Goal: Book appointment/travel/reservation

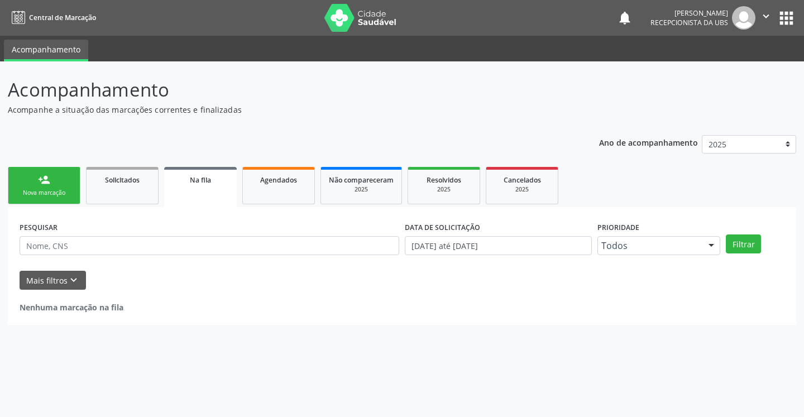
click at [53, 181] on link "person_add Nova marcação" at bounding box center [44, 185] width 73 height 37
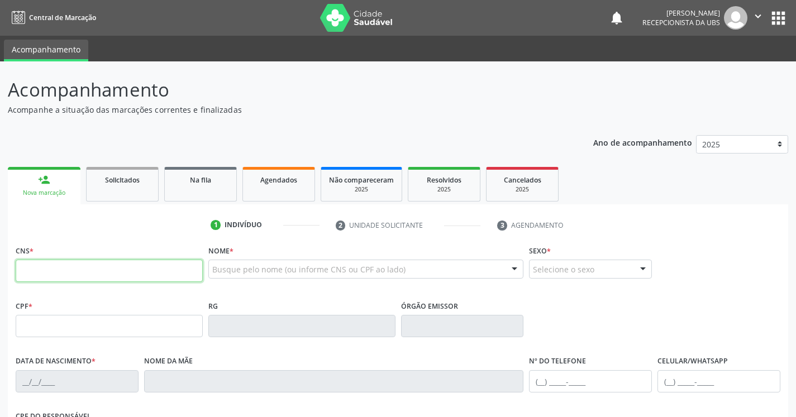
click at [90, 264] on input "text" at bounding box center [109, 271] width 187 height 22
paste input "706 7085 6625 9219"
type input "706 7085 6625 9219"
type input "443.130.804-06"
type input "05/[DATE]"
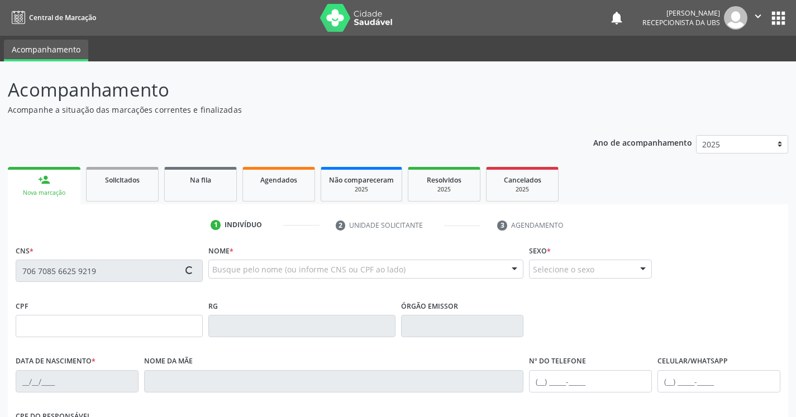
type input "Genesia [PERSON_NAME]"
type input "[PHONE_NUMBER]"
type input "589"
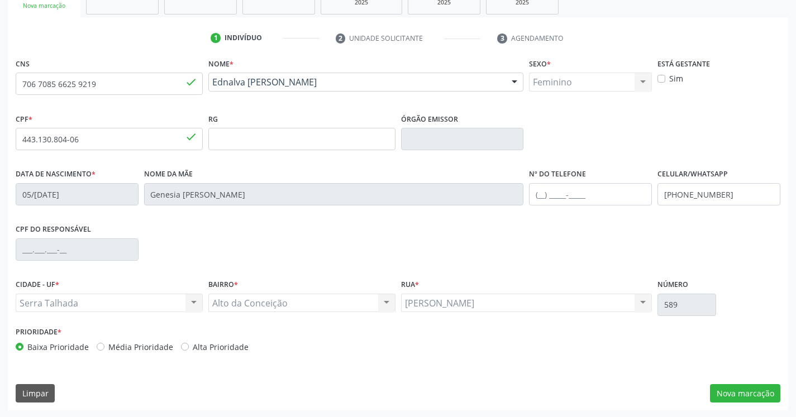
scroll to position [188, 0]
drag, startPoint x: 742, startPoint y: 187, endPoint x: 741, endPoint y: 251, distance: 64.8
click at [730, 382] on div "CNS 706 7085 6625 9219 done Nome * [PERSON_NAME] [PERSON_NAME] CNS: 706 7085 66…" at bounding box center [398, 231] width 780 height 355
click at [732, 392] on button "Nova marcação" at bounding box center [745, 392] width 70 height 19
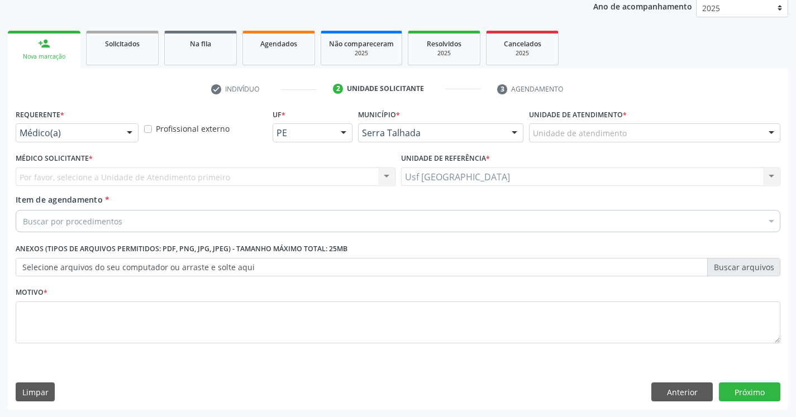
scroll to position [136, 0]
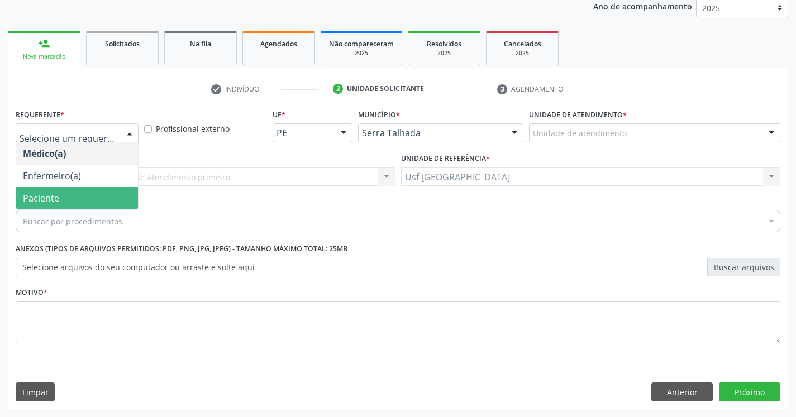
click at [100, 192] on span "Paciente" at bounding box center [77, 198] width 122 height 22
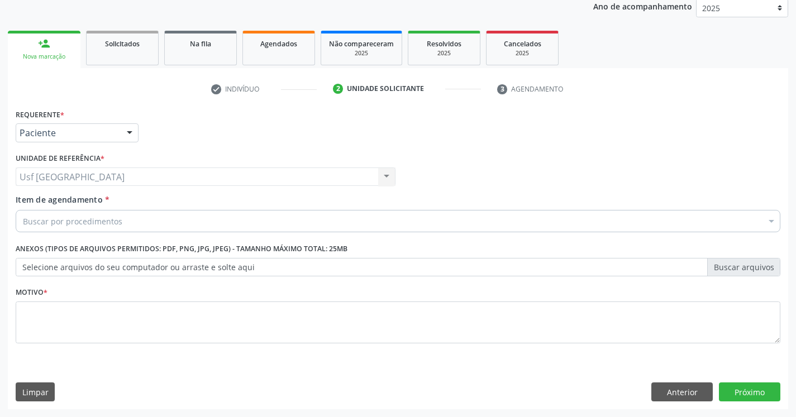
click at [138, 227] on div "Buscar por procedimentos" at bounding box center [398, 221] width 764 height 22
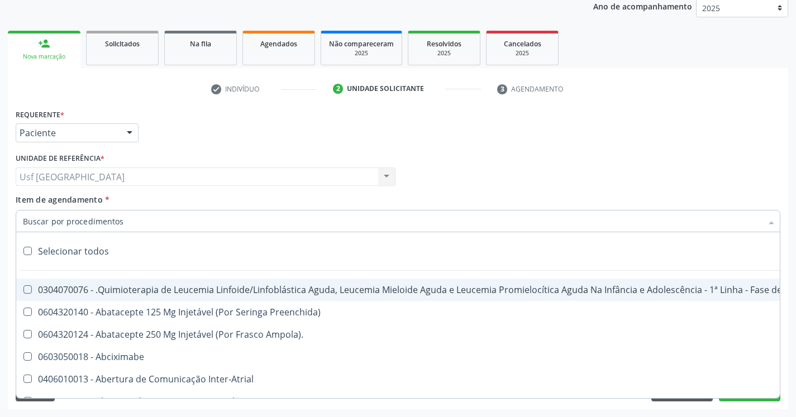
click at [138, 222] on input "Item de agendamento *" at bounding box center [392, 221] width 739 height 22
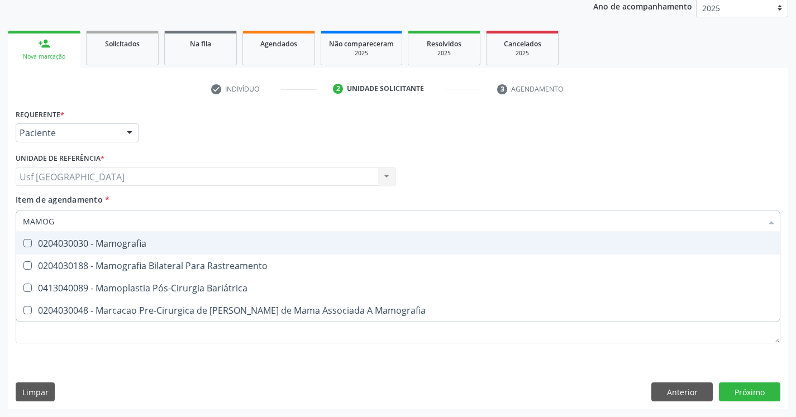
type input "MAMOGR"
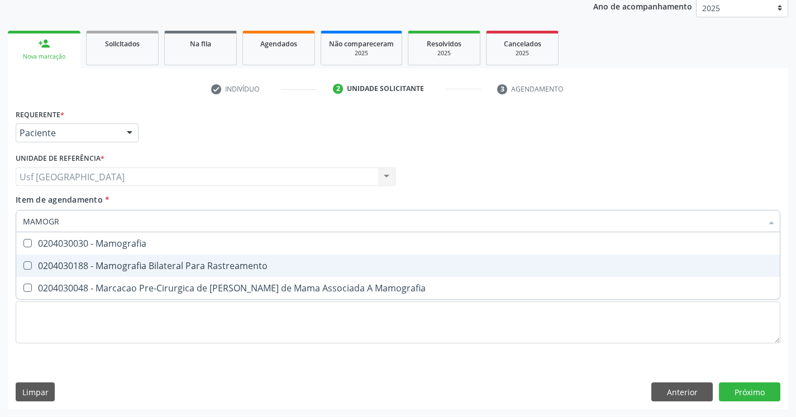
click at [187, 273] on span "0204030188 - Mamografia Bilateral Para Rastreamento" at bounding box center [397, 266] width 763 height 22
checkbox Rastreamento "true"
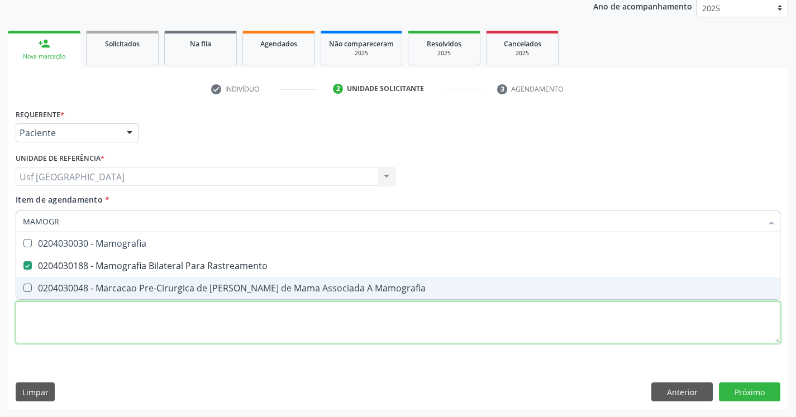
click at [216, 338] on div "Requerente * Paciente Médico(a) Enfermeiro(a) Paciente Nenhum resultado encontr…" at bounding box center [398, 232] width 764 height 253
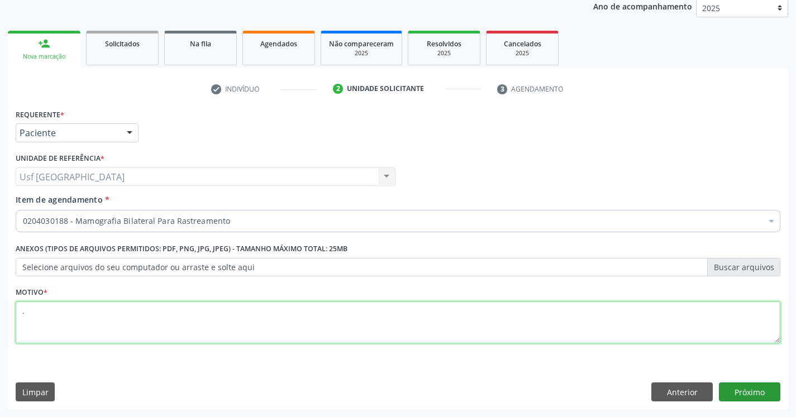
type textarea "."
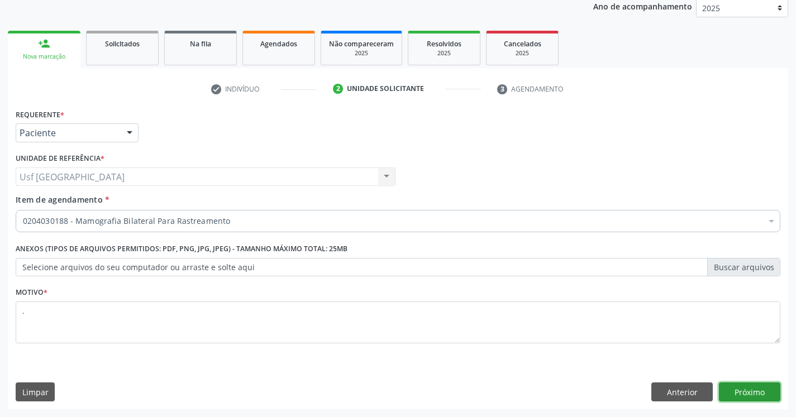
click at [747, 386] on button "Próximo" at bounding box center [749, 392] width 61 height 19
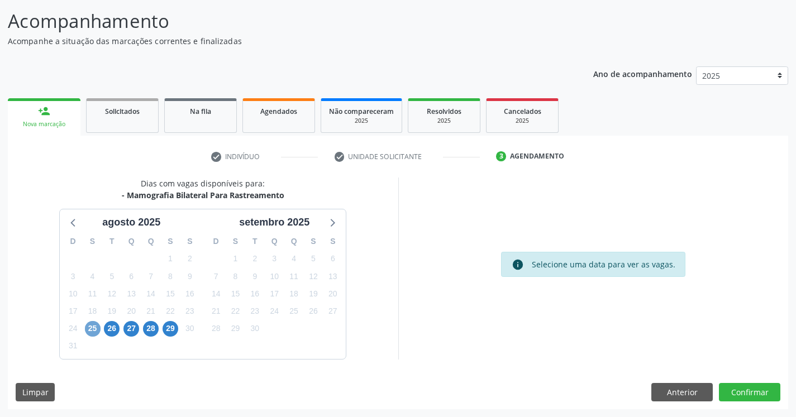
click at [99, 327] on span "25" at bounding box center [93, 329] width 16 height 16
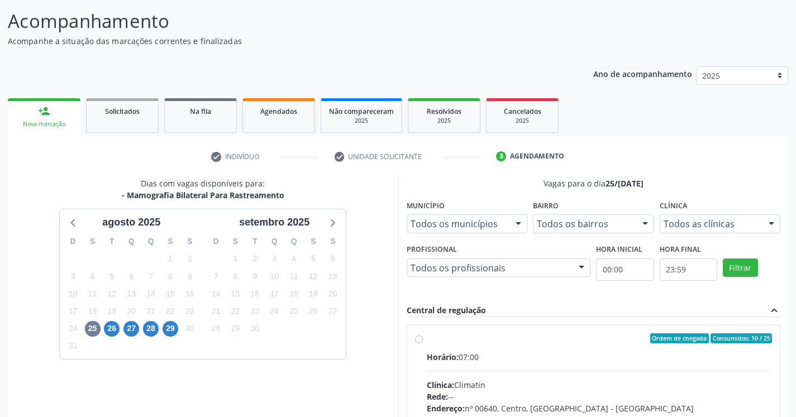
click at [427, 336] on label "Ordem de chegada Consumidos: 10 / 25 Horário: 07:00 Clínica: Climatin Rede: -- …" at bounding box center [600, 418] width 346 height 171
click at [421, 336] on input "Ordem de chegada Consumidos: 10 / 25 Horário: 07:00 Clínica: Climatin Rede: -- …" at bounding box center [419, 338] width 8 height 10
radio input "true"
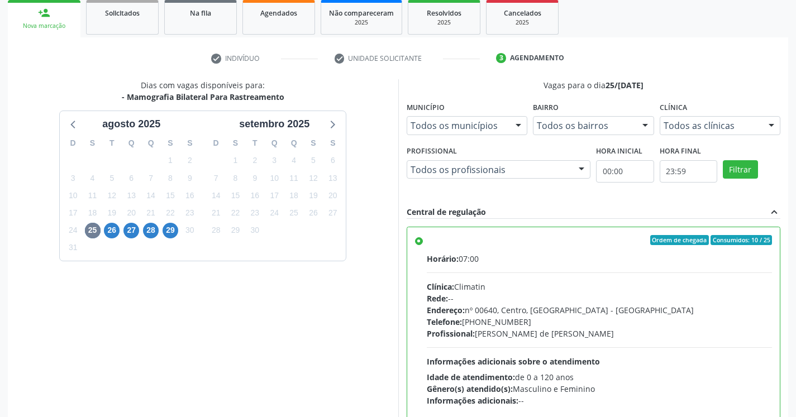
scroll to position [250, 0]
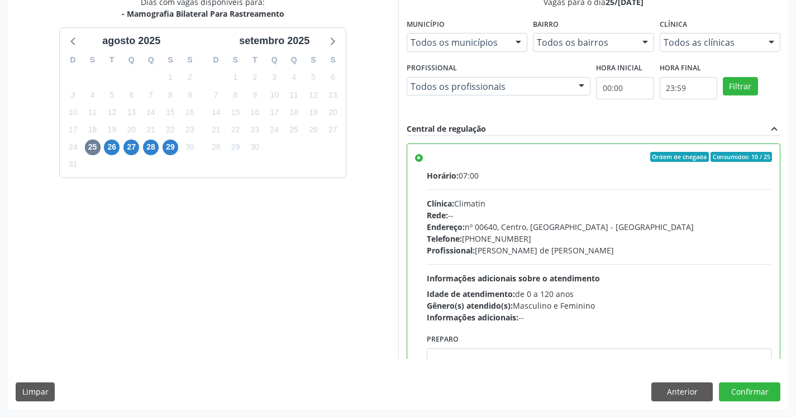
drag, startPoint x: 340, startPoint y: 185, endPoint x: 345, endPoint y: 251, distance: 66.0
click at [766, 391] on button "Confirmar" at bounding box center [749, 392] width 61 height 19
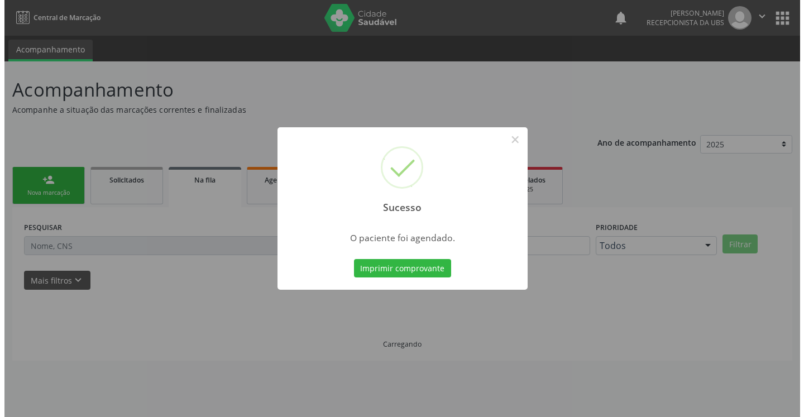
scroll to position [0, 0]
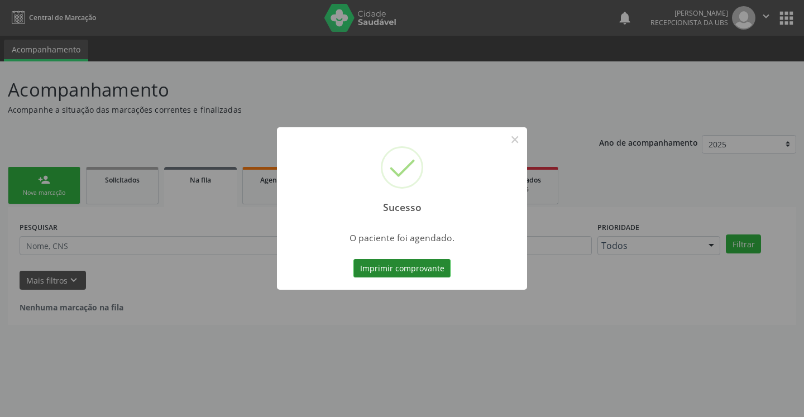
click at [444, 265] on button "Imprimir comprovante" at bounding box center [401, 268] width 97 height 19
